Goal: Information Seeking & Learning: Check status

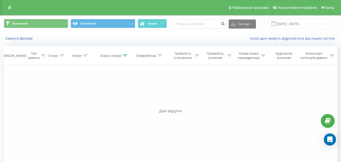
click at [326, 23] on input "[DATE] - [DATE]" at bounding box center [298, 24] width 61 height 10
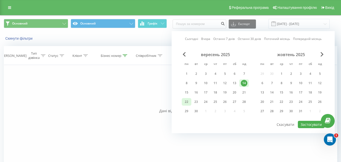
click at [188, 102] on div "22" at bounding box center [186, 101] width 7 height 7
click at [309, 123] on button "Застосувати" at bounding box center [311, 124] width 27 height 7
type input "[DATE] - [DATE]"
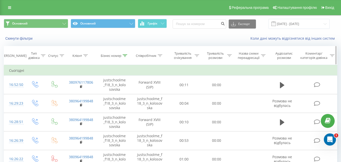
click at [124, 56] on icon at bounding box center [125, 55] width 5 height 3
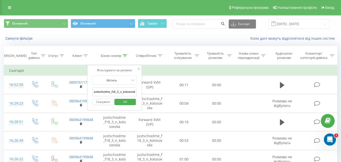
click at [119, 91] on input "justschoolme_f18_3_n_kolosovska" at bounding box center [114, 91] width 44 height 9
paste input "justschoolme_f13_3_o_lys"
type input "justschoolme_f13_3_o_lys"
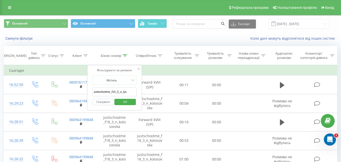
click at [125, 99] on span "OK" at bounding box center [125, 102] width 14 height 8
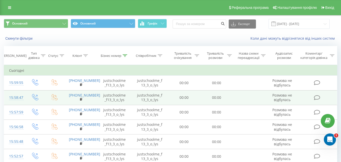
scroll to position [79, 0]
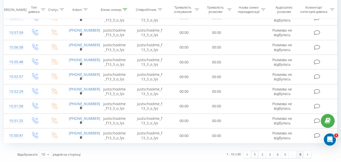
click at [299, 155] on link "9" at bounding box center [300, 154] width 8 height 7
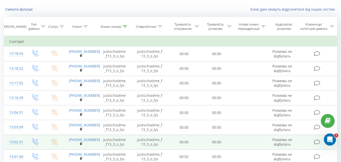
scroll to position [4, 0]
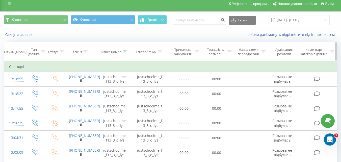
click at [124, 51] on icon at bounding box center [125, 51] width 5 height 3
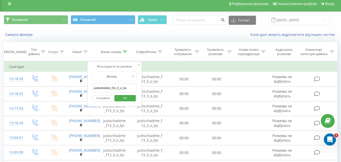
click at [124, 86] on input "justschoolme_f13_3_o_lys" at bounding box center [114, 87] width 44 height 9
paste input "justschoolme_f14_1_a_miroshnik"
type input "justschoolme_f14_1_a_miroshnik"
click at [125, 99] on span "OK" at bounding box center [125, 98] width 14 height 8
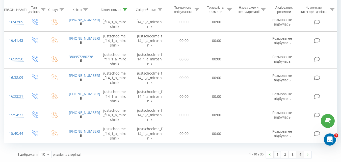
click at [301, 155] on link "4" at bounding box center [300, 154] width 8 height 7
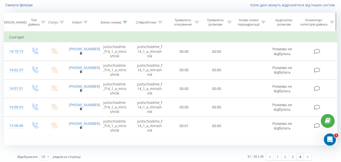
click at [124, 21] on icon at bounding box center [125, 22] width 5 height 3
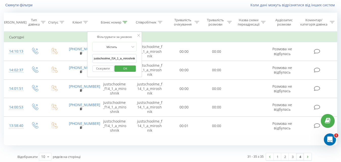
click at [119, 57] on input "justschoolme_f14_1_a_miroshnik" at bounding box center [114, 58] width 44 height 9
paste input "justschoolme_f15_2_m_mishukova"
type input "justschoolme_f15_2_m_mishukova"
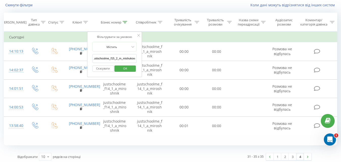
click at [126, 68] on span "OK" at bounding box center [125, 68] width 14 height 8
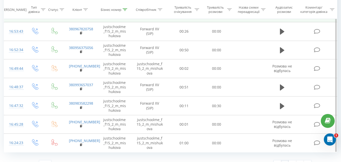
scroll to position [118, 0]
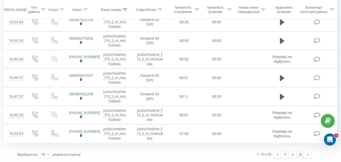
click at [303, 154] on link "3" at bounding box center [300, 154] width 8 height 7
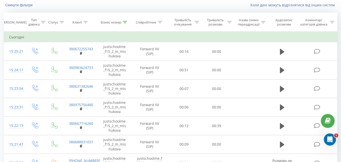
scroll to position [100, 0]
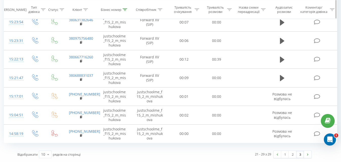
click at [124, 10] on icon at bounding box center [125, 9] width 5 height 3
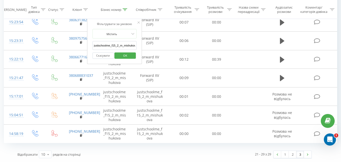
click at [128, 45] on input "justschoolme_f15_2_m_mishukova" at bounding box center [114, 45] width 44 height 9
paste input "justschoolme_f16_1_a_klymenko"
type input "justschoolme_f16_1_a_klymenko"
click at [128, 53] on span "OK" at bounding box center [125, 55] width 14 height 8
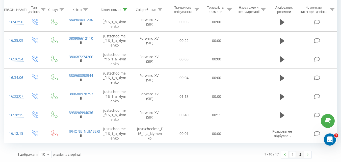
click at [299, 155] on link "2" at bounding box center [300, 154] width 8 height 7
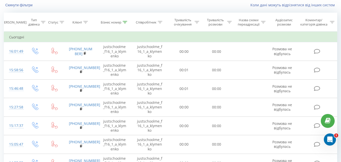
scroll to position [63, 0]
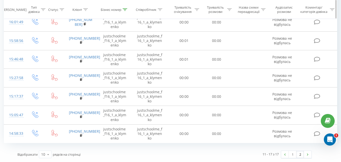
click at [125, 8] on div at bounding box center [125, 9] width 5 height 4
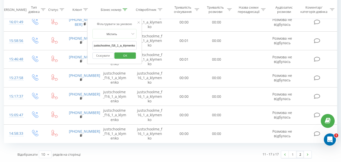
click at [123, 43] on input "justschoolme_f16_1_a_klymenko" at bounding box center [114, 45] width 44 height 9
paste input "justschoolme_f18_2_k_pashchenko"
type input "justschoolme_f18_2_k_pashchenko"
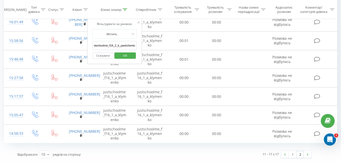
click at [128, 54] on span "OK" at bounding box center [125, 55] width 14 height 8
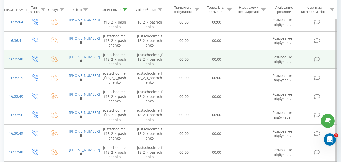
scroll to position [118, 0]
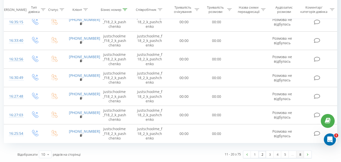
click at [301, 155] on link "8" at bounding box center [300, 154] width 8 height 7
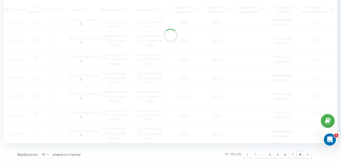
scroll to position [33, 0]
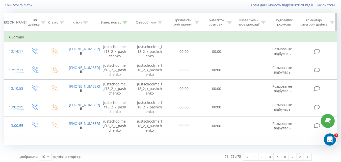
click at [125, 23] on icon at bounding box center [125, 22] width 5 height 3
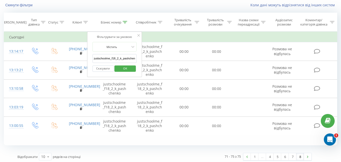
click at [125, 58] on input "justschoolme_f18_2_k_pashchenko" at bounding box center [114, 58] width 44 height 9
paste input "justschoolme_f21_1_n_denysyuk"
type input "justschoolme_f21_1_n_denysyuk"
click at [128, 69] on span "OK" at bounding box center [125, 68] width 14 height 8
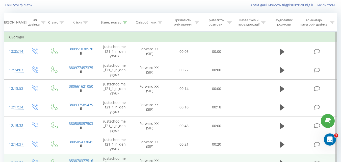
scroll to position [118, 0]
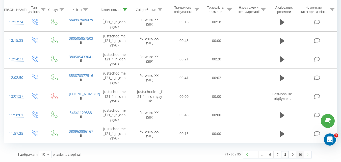
click at [301, 156] on link "10" at bounding box center [300, 154] width 8 height 7
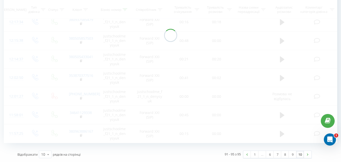
scroll to position [33, 0]
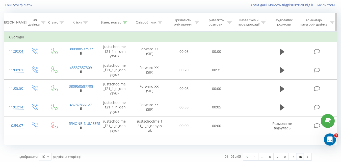
click at [125, 21] on icon at bounding box center [125, 22] width 5 height 3
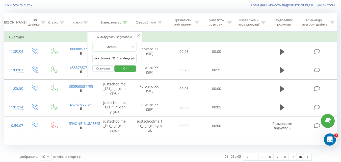
click at [126, 62] on input "justschoolme_f21_1_n_denysyuk" at bounding box center [114, 58] width 44 height 9
paste input "justschoolme_f24_1_y_myronenko"
type input "justschoolme_f24_1_y_myronenko"
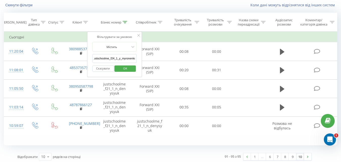
click at [127, 69] on span "OK" at bounding box center [125, 68] width 14 height 8
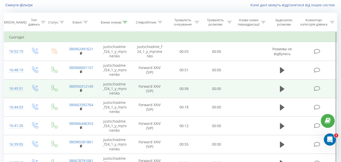
scroll to position [118, 0]
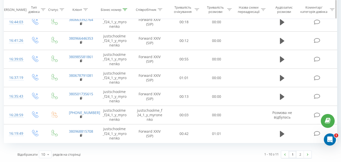
click at [126, 9] on icon at bounding box center [125, 9] width 5 height 3
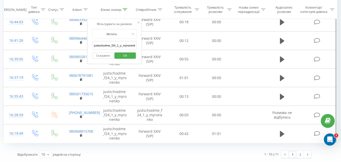
click at [125, 47] on input "justschoolme_f24_1_y_myronenko" at bounding box center [114, 45] width 44 height 9
paste input "justschoolme_f7_1_d_kharynka"
type input "justschoolme_f7_1_d_kharynka"
click at [125, 54] on span "OK" at bounding box center [125, 55] width 14 height 8
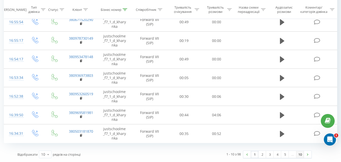
click at [299, 155] on link "10" at bounding box center [300, 154] width 8 height 7
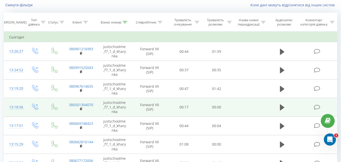
scroll to position [100, 0]
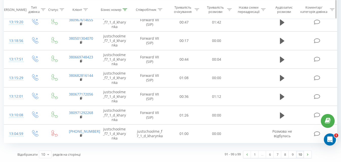
click at [124, 9] on icon at bounding box center [125, 9] width 5 height 3
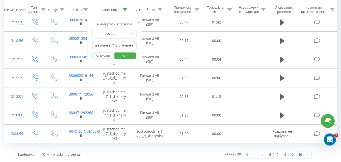
click at [124, 43] on input "justschoolme_f7_1_d_kharynka" at bounding box center [114, 45] width 44 height 9
paste input "justschoolme_f18_3_n_kolosovska"
type input "justschoolme_f18_3_n_kolosovska"
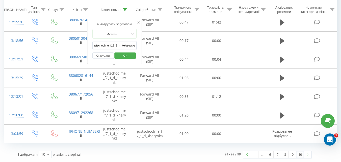
click at [122, 58] on span "OK" at bounding box center [125, 55] width 14 height 8
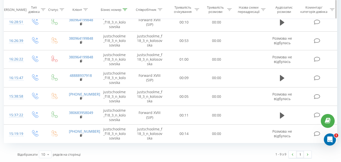
click at [125, 9] on icon at bounding box center [125, 9] width 5 height 3
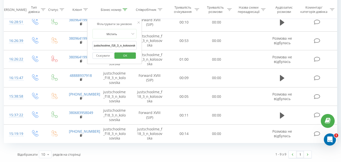
click at [123, 45] on input "justschoolme_f18_3_n_kolosovska" at bounding box center [114, 45] width 44 height 9
paste input "justschoolme_f32_2_p_tkachenko"
type input "justschoolme_f32_2_p_tkachenko"
click at [125, 55] on span "OK" at bounding box center [125, 55] width 14 height 8
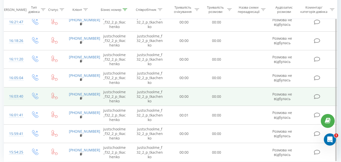
scroll to position [118, 0]
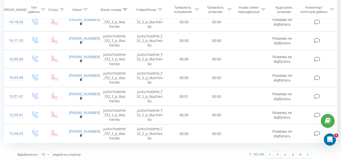
drag, startPoint x: 301, startPoint y: 156, endPoint x: 298, endPoint y: 154, distance: 3.5
click at [301, 155] on link "4" at bounding box center [300, 154] width 8 height 7
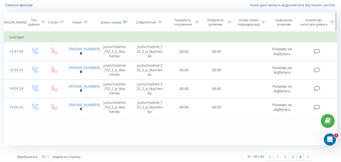
click at [124, 21] on icon at bounding box center [125, 22] width 5 height 3
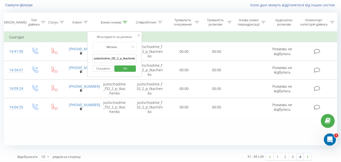
click at [127, 58] on input "justschoolme_f32_2_p_tkachenko" at bounding box center [114, 58] width 44 height 9
paste input "justschoolme_f30_3_m_mulkamanova"
type input "justschoolme_f30_3_m_mulkamanova"
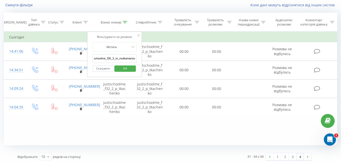
click at [130, 67] on span "OK" at bounding box center [125, 68] width 14 height 8
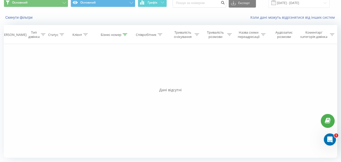
scroll to position [21, 0]
